Goal: Information Seeking & Learning: Learn about a topic

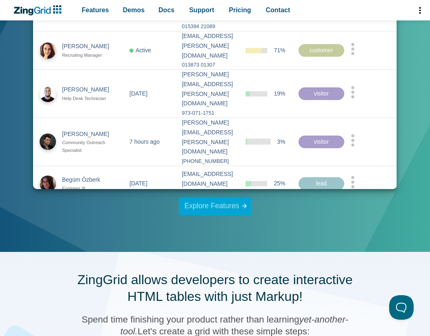
click at [232, 205] on link "Explore Features" at bounding box center [215, 206] width 73 height 18
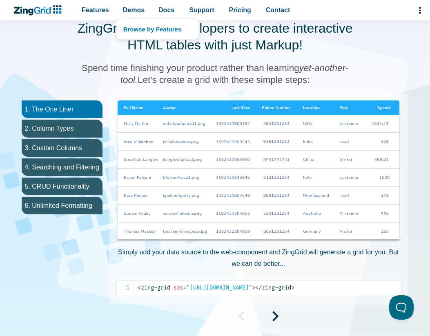
click at [120, 19] on nav "Browse by Features" at bounding box center [157, 29] width 82 height 21
click at [129, 12] on span "Demos" at bounding box center [134, 9] width 22 height 11
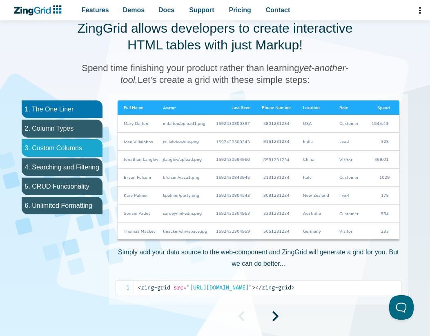
scroll to position [178, 0]
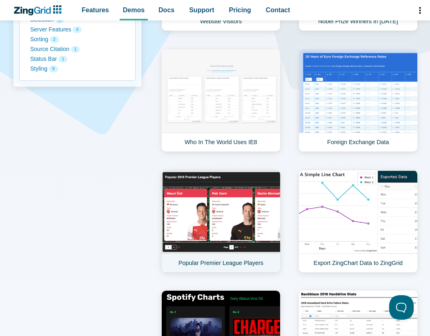
scroll to position [341, 0]
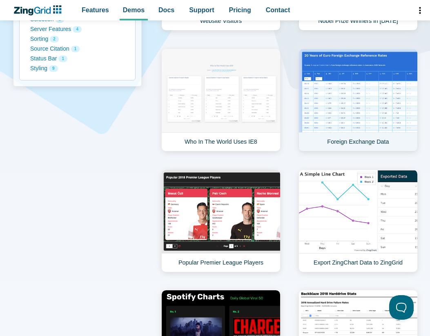
click at [331, 79] on link "Foreign Exchange Data" at bounding box center [357, 100] width 119 height 103
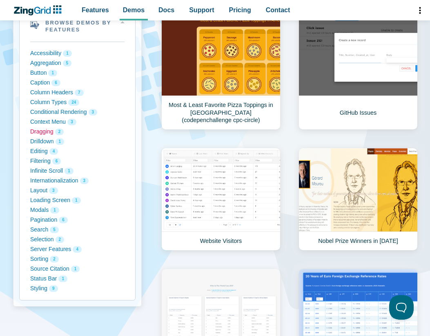
scroll to position [148, 0]
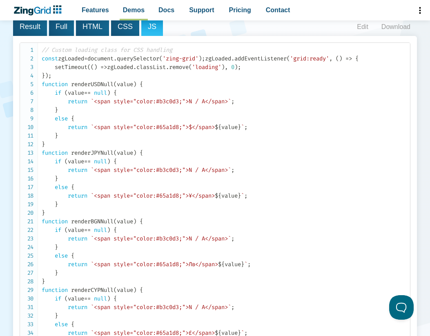
click at [42, 26] on span "Result" at bounding box center [30, 27] width 34 height 18
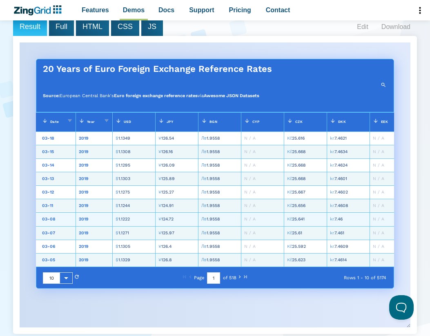
drag, startPoint x: 167, startPoint y: 153, endPoint x: 167, endPoint y: 226, distance: 73.1
click at [0, 0] on slot "03-18 2019 $ 1.1349 ¥ 126.54 Лв 1.9558 N / A Kč 25.616 kr. 7.4621 N / A £ 0.856…" at bounding box center [0, 0] width 0 height 0
click at [167, 226] on zg-cell "¥ 124.72" at bounding box center [176, 219] width 43 height 13
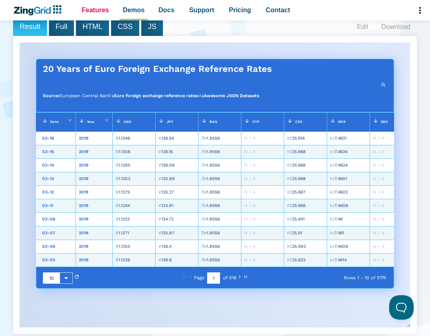
click at [87, 8] on span "Features" at bounding box center [95, 9] width 27 height 11
